Goal: Task Accomplishment & Management: Complete application form

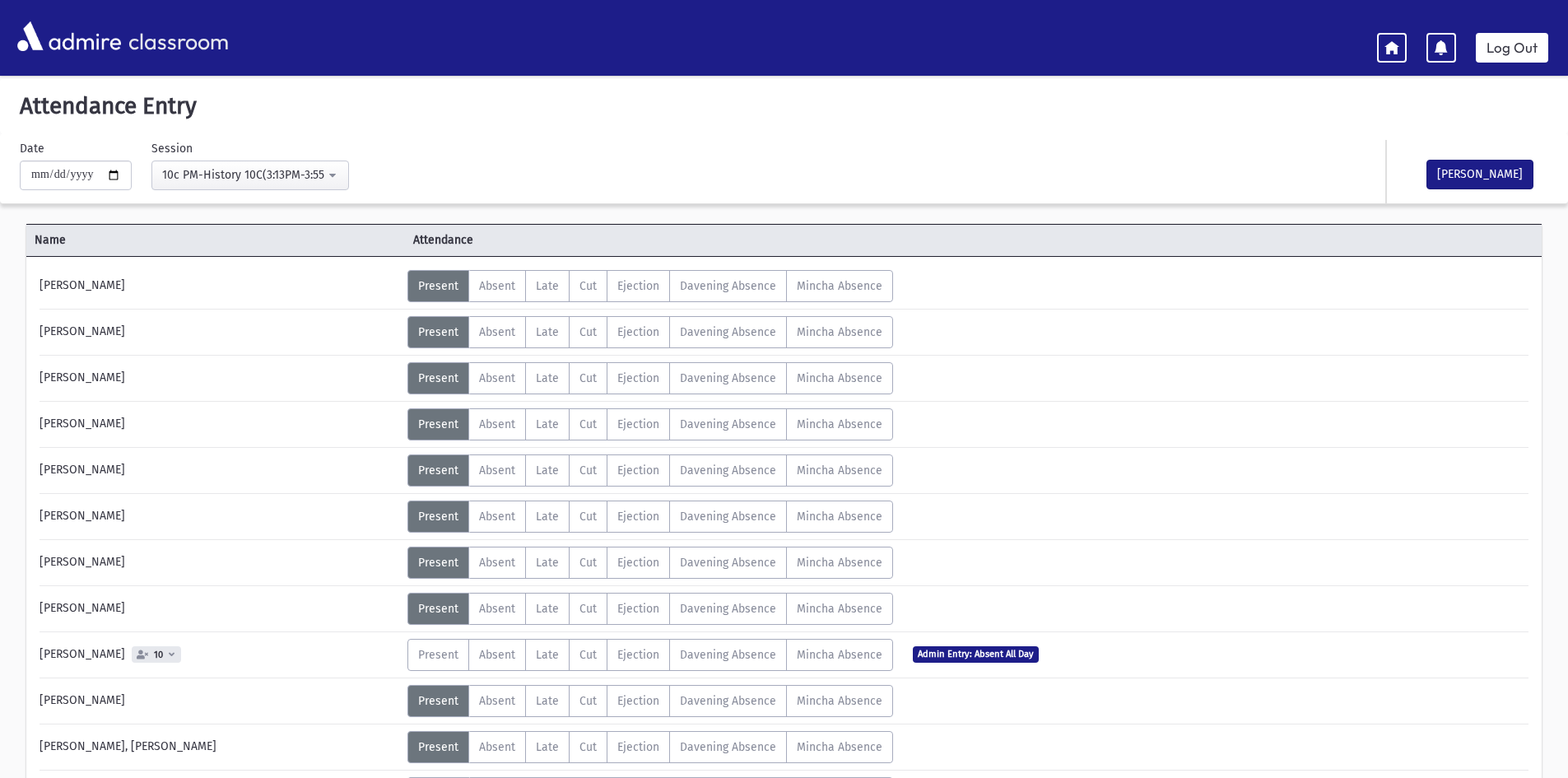
select select "****"
click at [1503, 181] on button "[PERSON_NAME]" at bounding box center [1479, 174] width 107 height 30
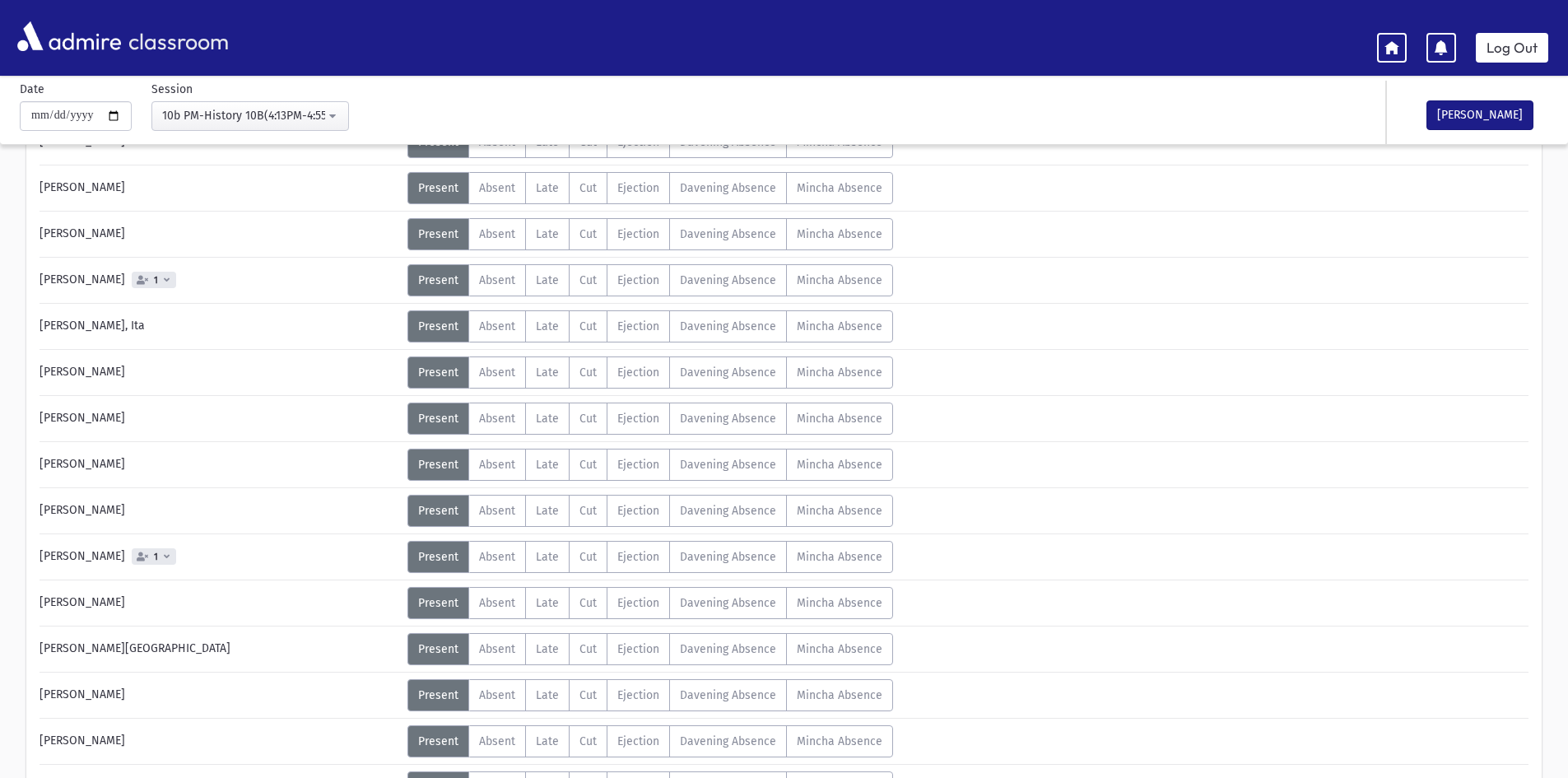
scroll to position [329, 0]
click at [503, 293] on label "Absent A" at bounding box center [498, 279] width 58 height 32
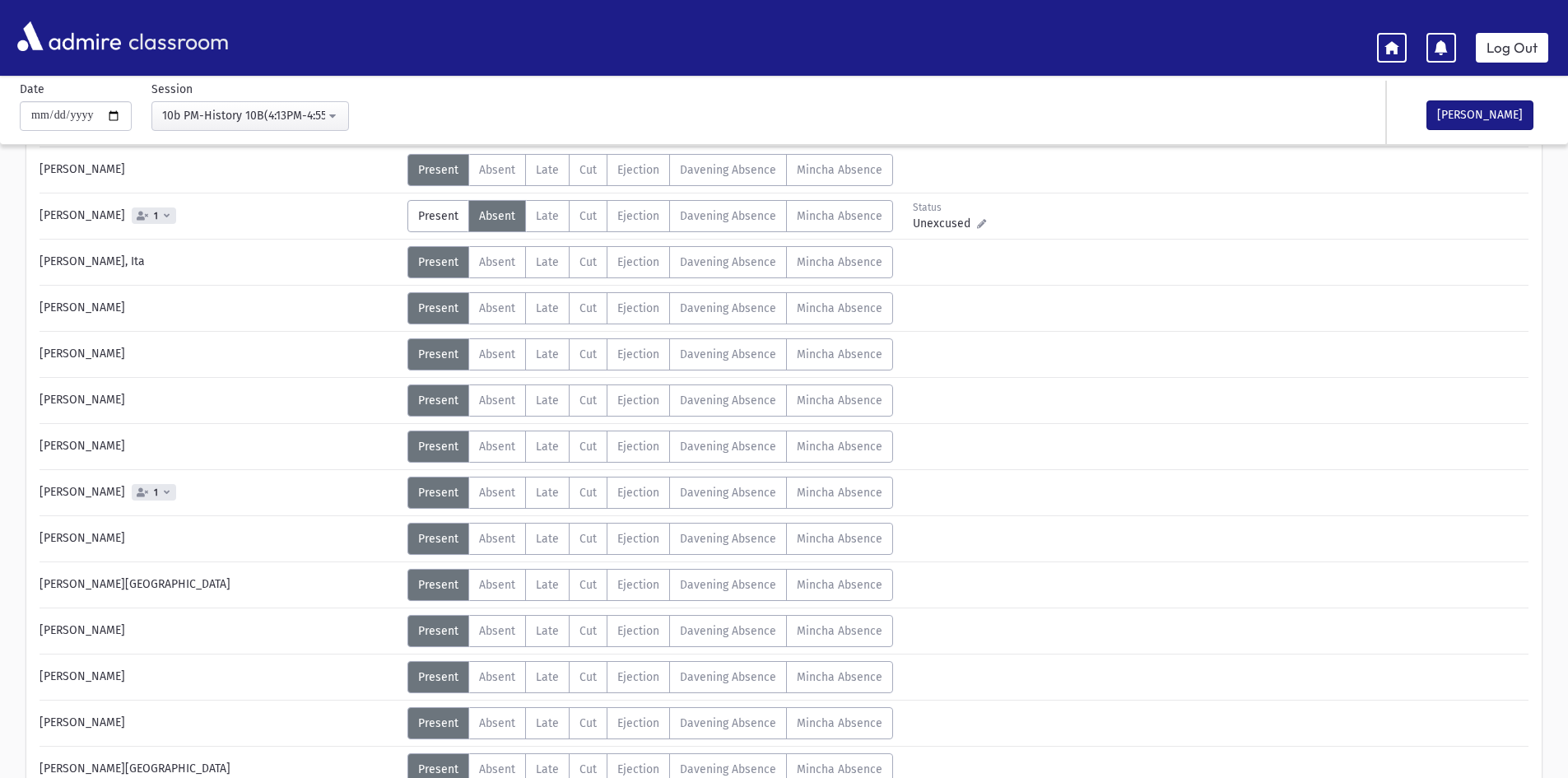
scroll to position [494, 0]
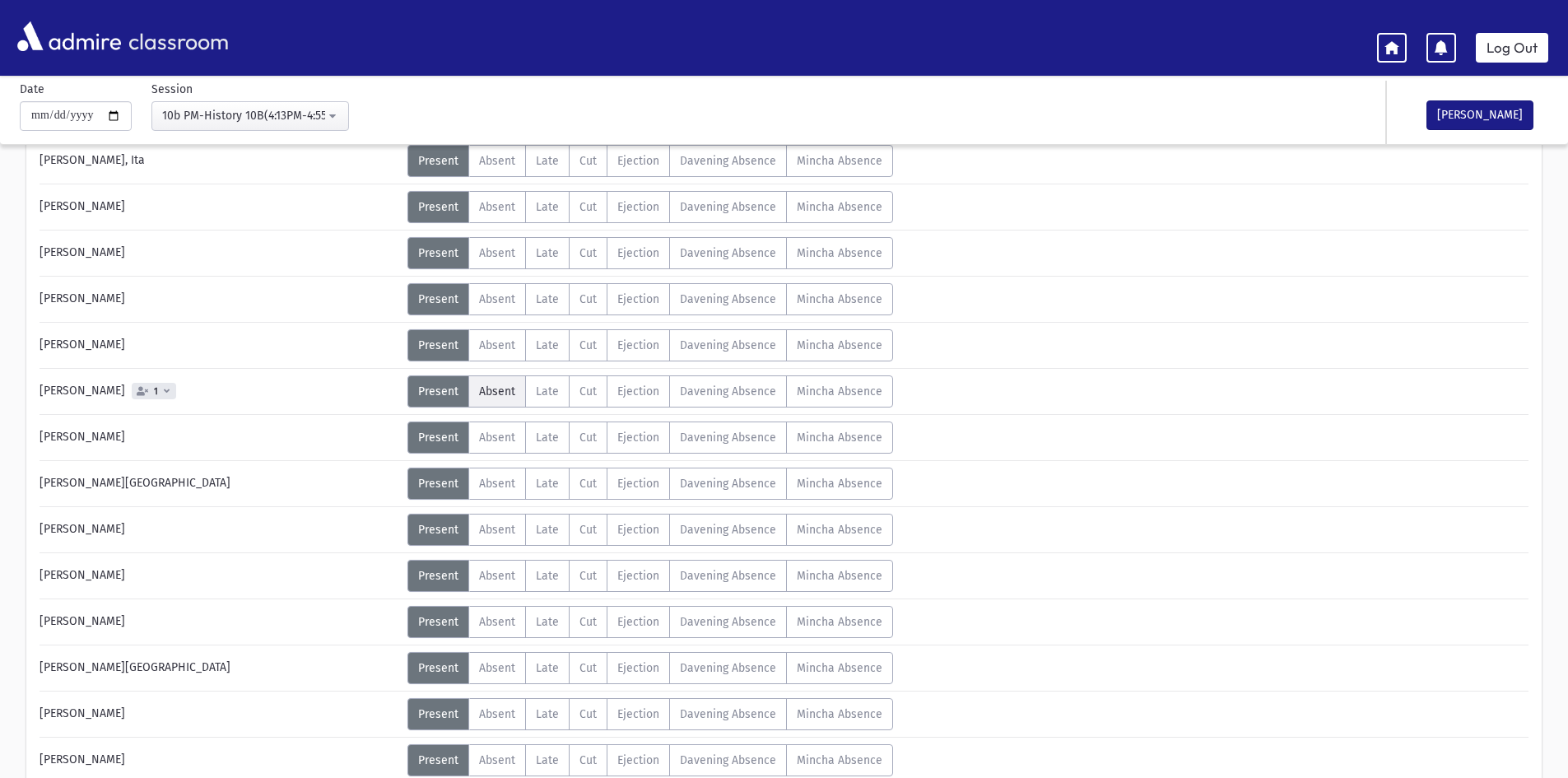
click at [496, 391] on span "Absent" at bounding box center [498, 391] width 37 height 14
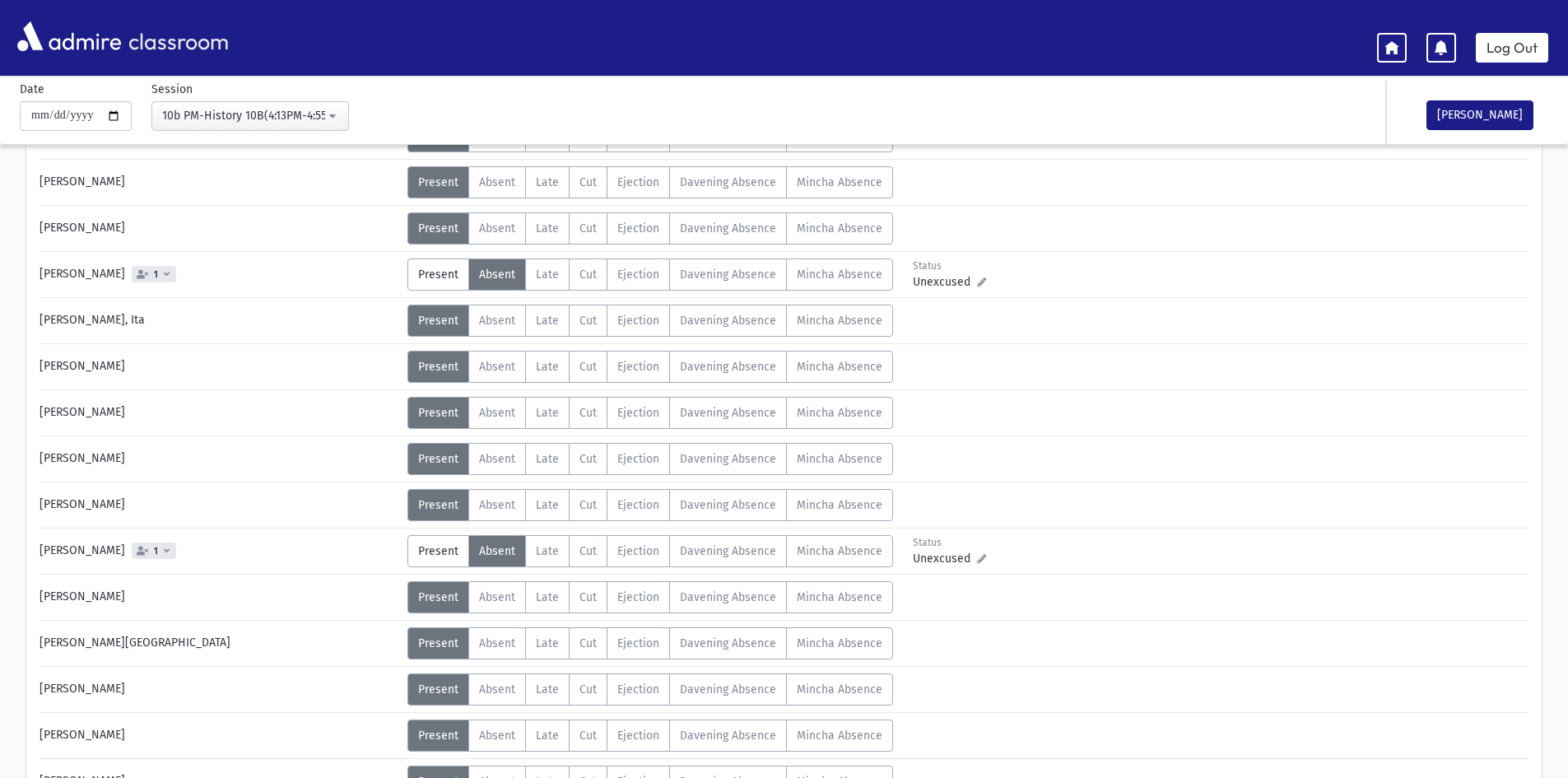
scroll to position [264, 0]
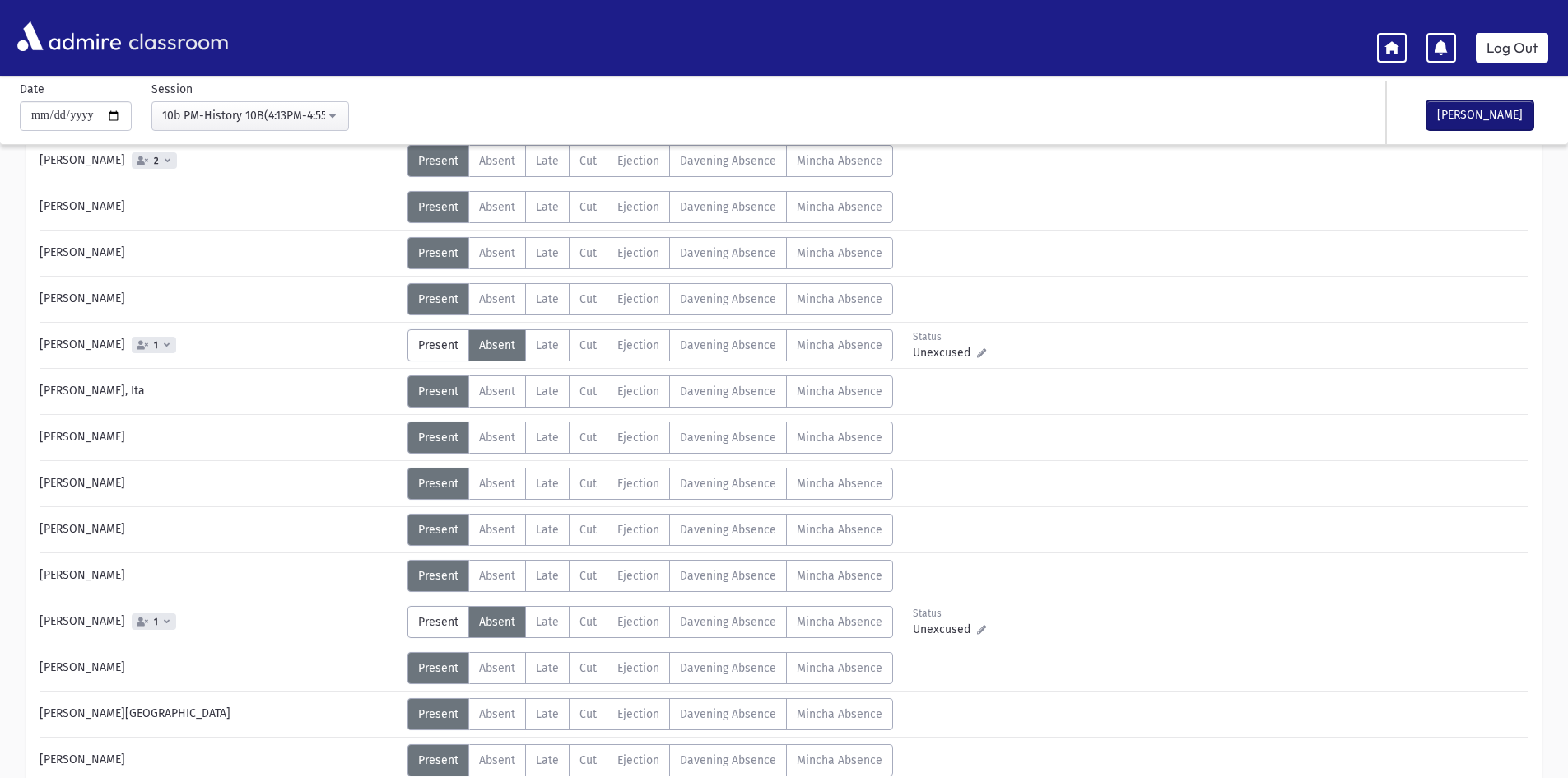
click at [1478, 110] on button "[PERSON_NAME]" at bounding box center [1479, 115] width 107 height 30
